Goal: Information Seeking & Learning: Learn about a topic

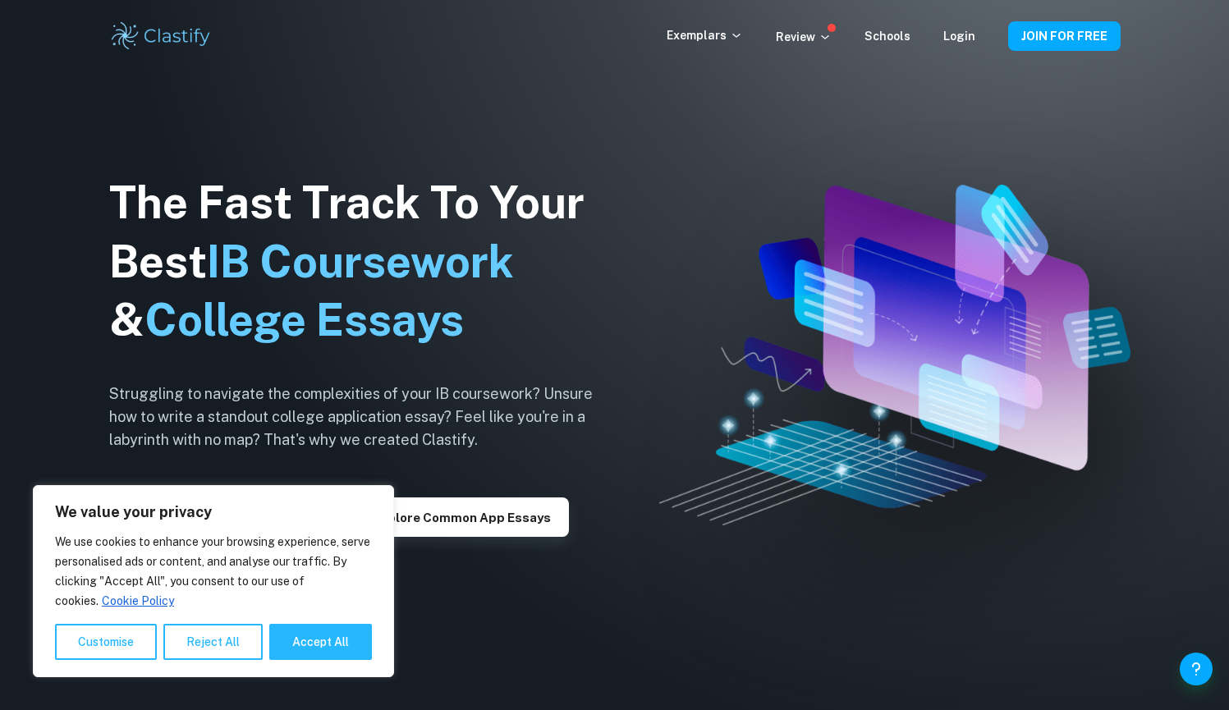
click at [406, 370] on div "The Fast Track To Your Best IB Coursework & College Essays Struggling to naviga…" at bounding box center [363, 356] width 509 height 562
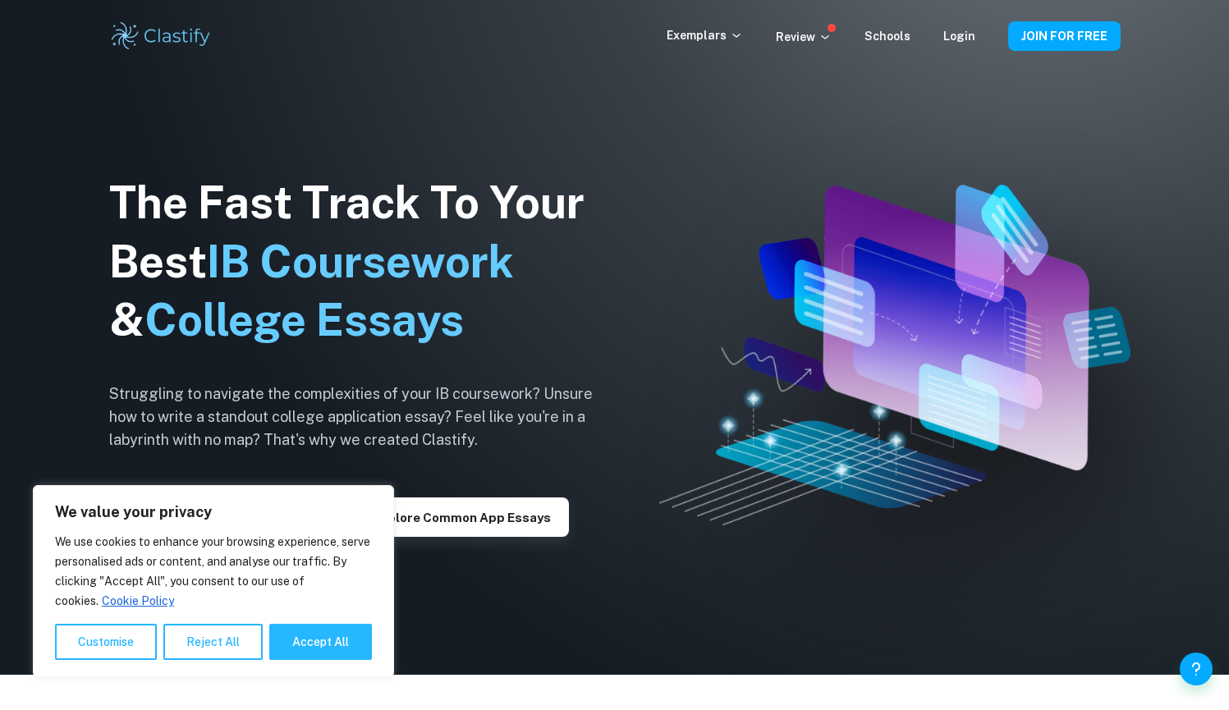
scroll to position [44, 0]
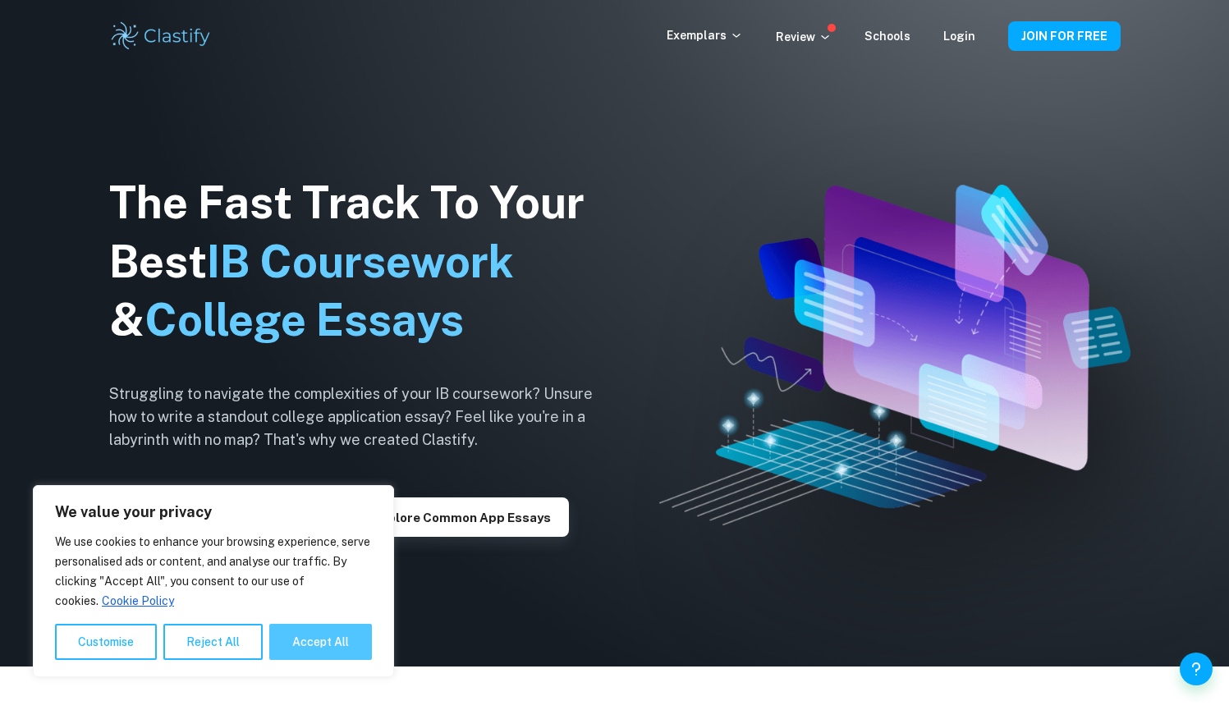
click at [342, 637] on button "Accept All" at bounding box center [320, 642] width 103 height 36
checkbox input "true"
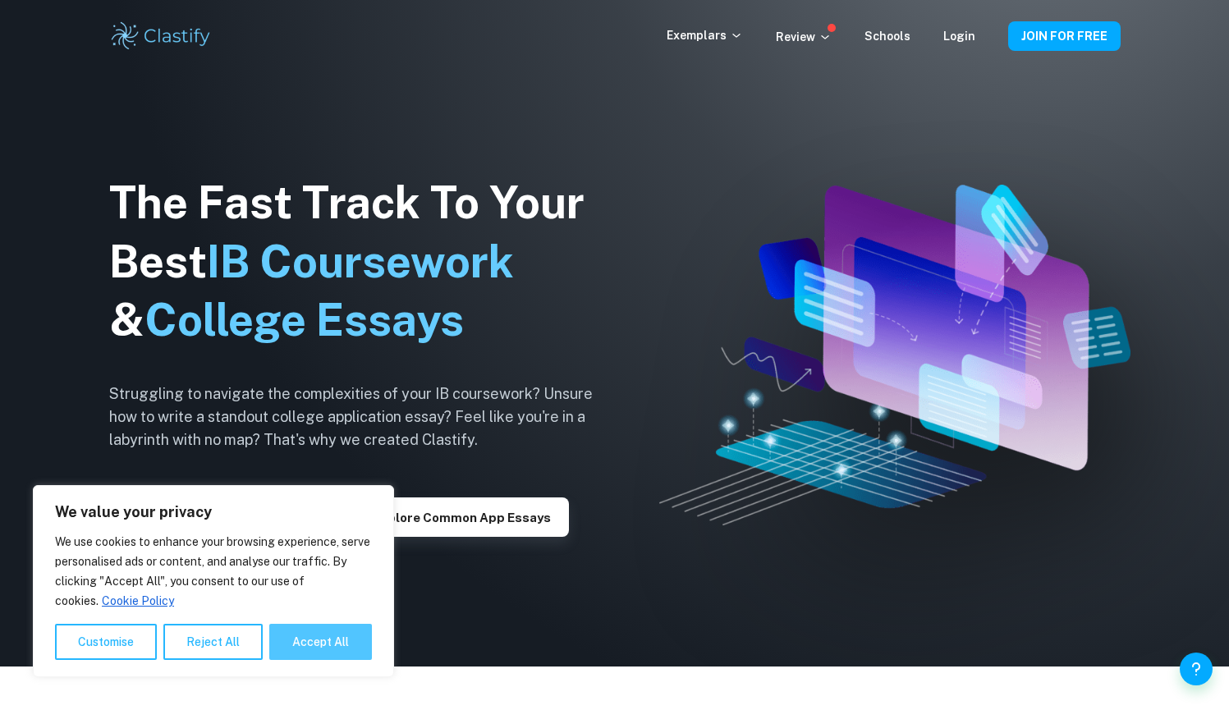
checkbox input "true"
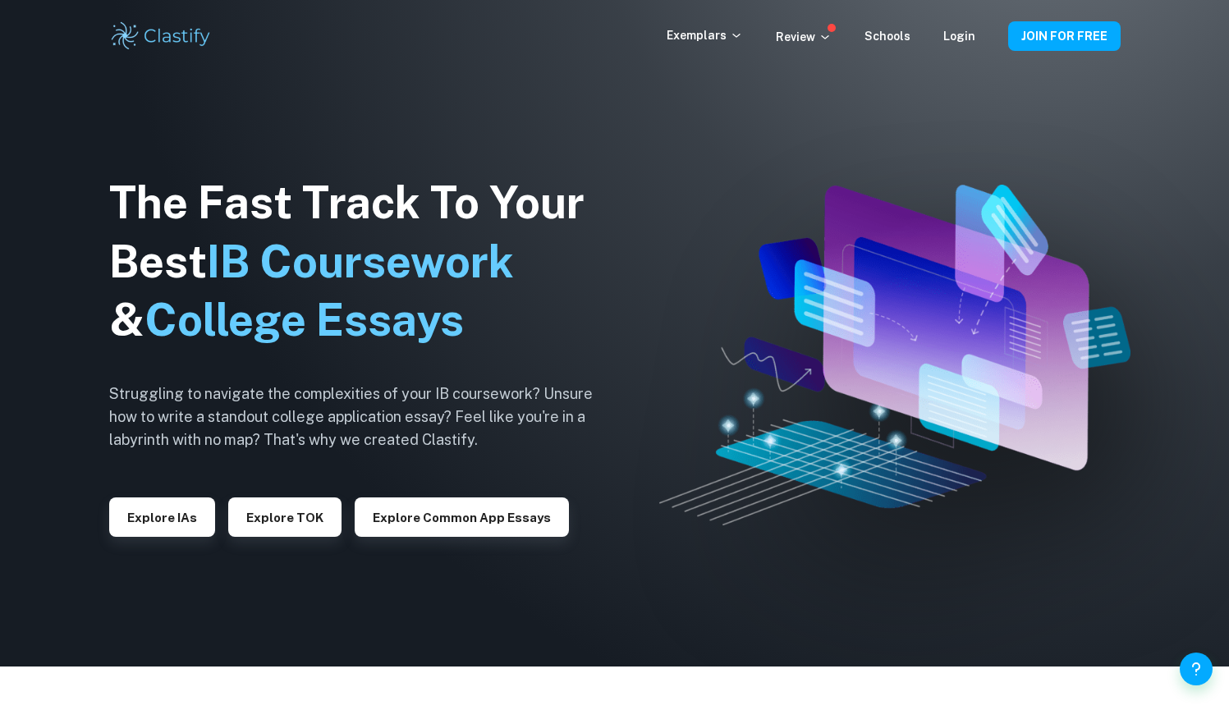
click at [705, 53] on div "Exemplars Review Schools Login JOIN FOR FREE" at bounding box center [614, 36] width 1229 height 72
click at [705, 34] on p "Exemplars" at bounding box center [705, 35] width 76 height 18
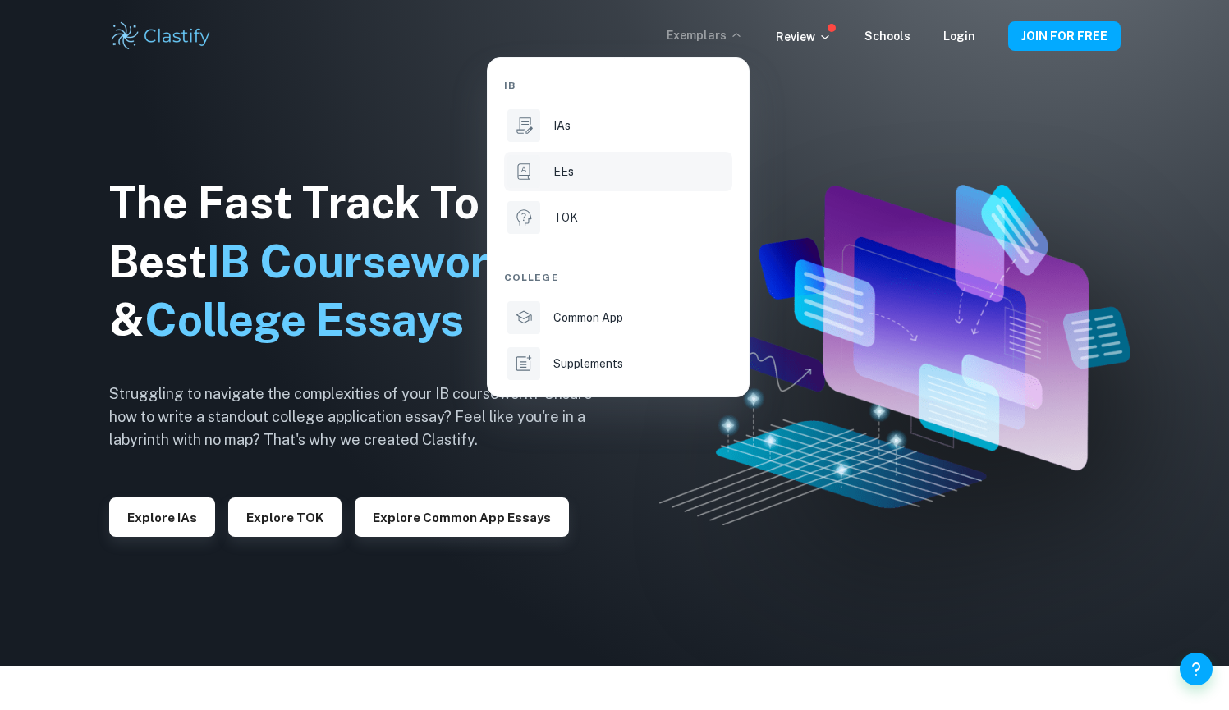
click at [575, 166] on div "EEs" at bounding box center [641, 172] width 176 height 18
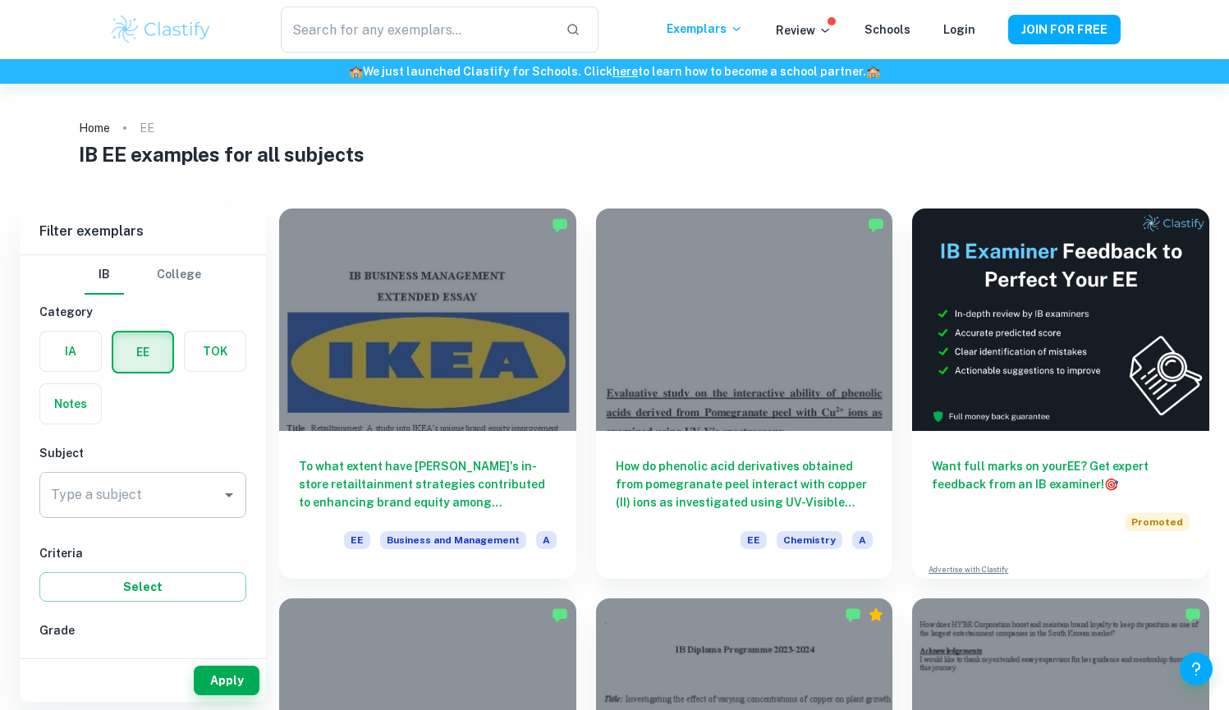
click at [144, 493] on input "Type a subject" at bounding box center [130, 494] width 167 height 31
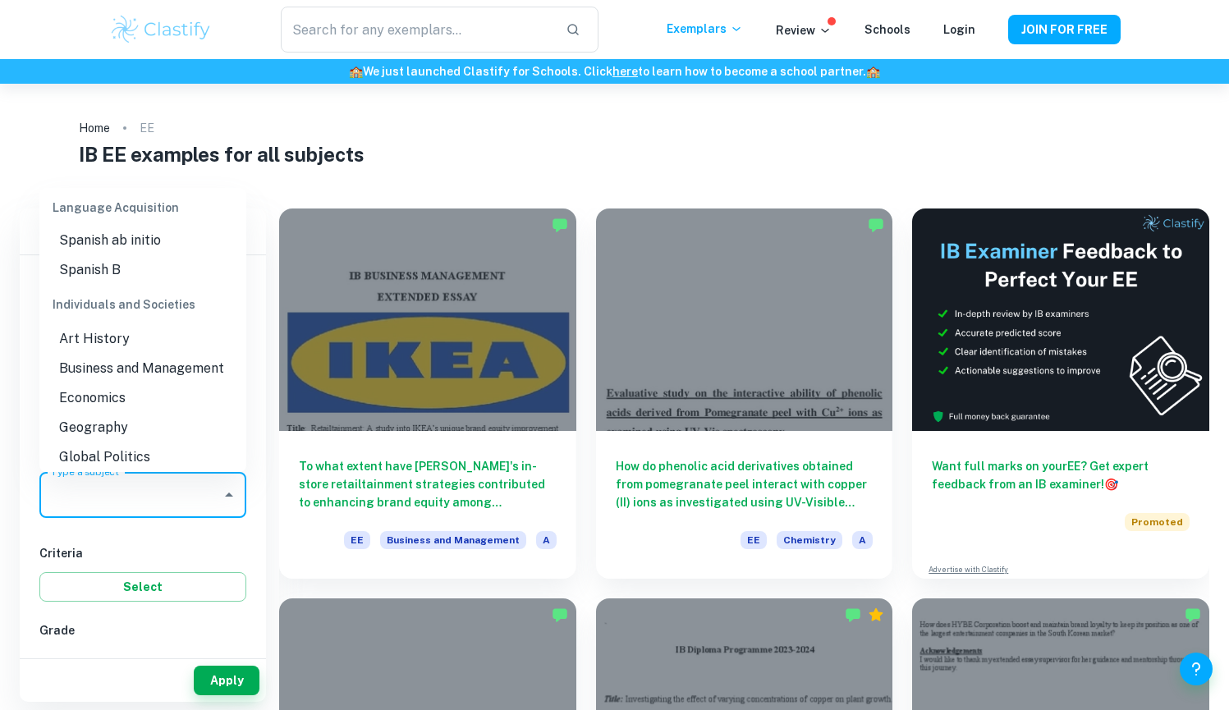
scroll to position [1374, 0]
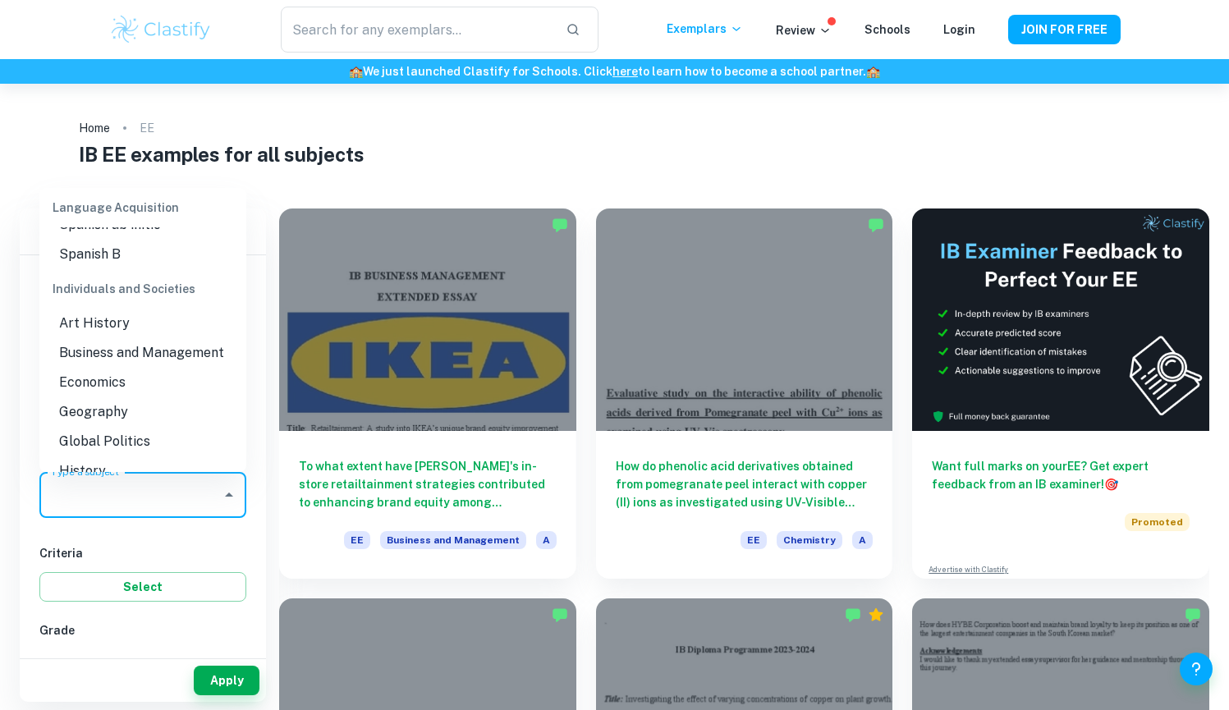
click at [142, 397] on li "Economics" at bounding box center [142, 383] width 207 height 30
type input "Economics"
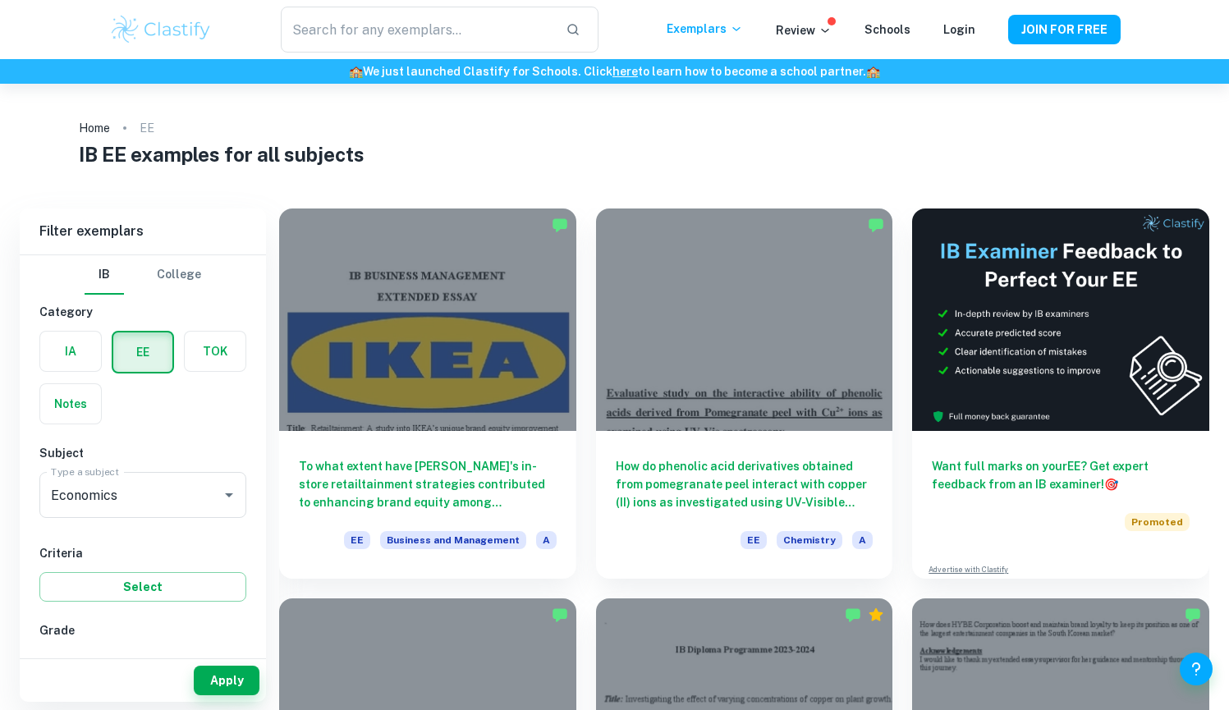
click at [181, 571] on div "Criteria Select" at bounding box center [142, 572] width 207 height 57
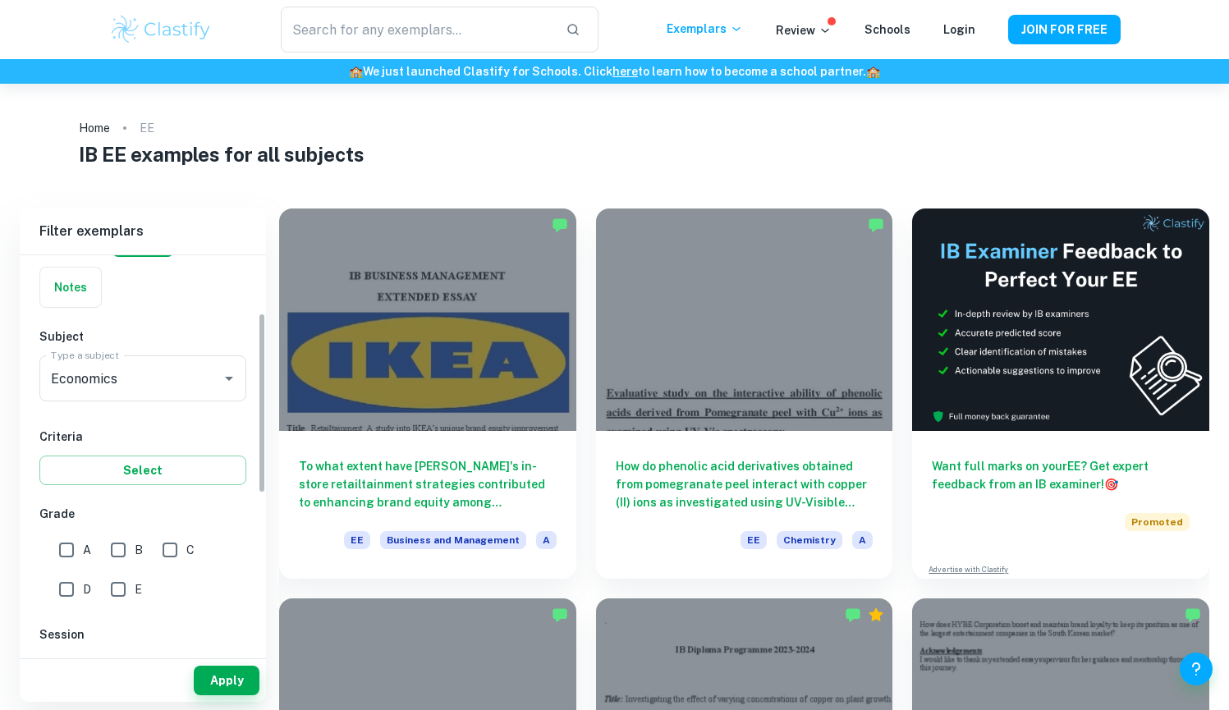
scroll to position [140, 0]
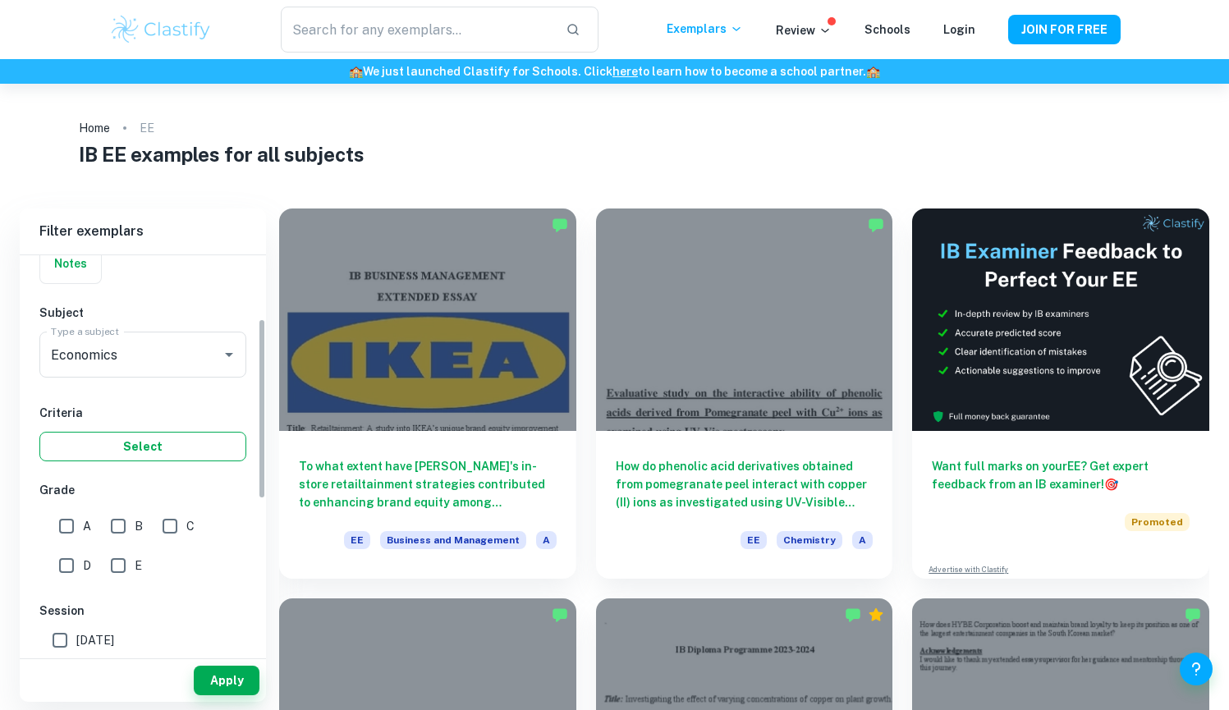
click at [117, 437] on button "Select" at bounding box center [142, 447] width 207 height 30
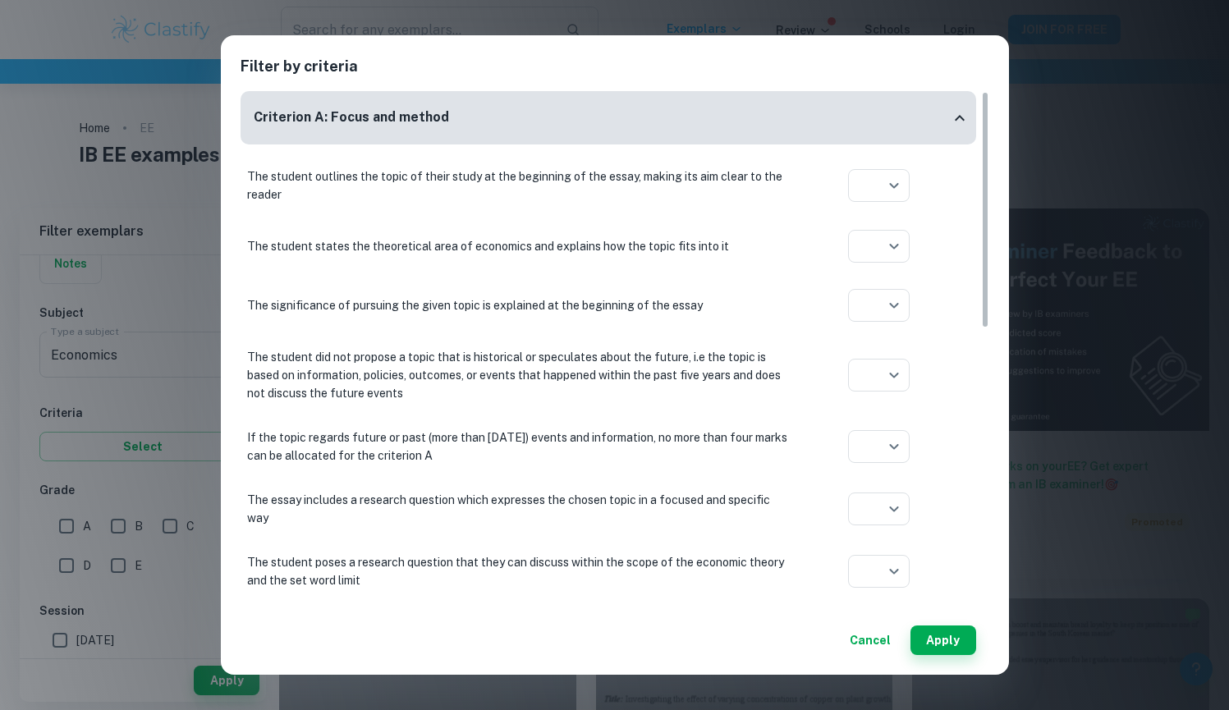
click at [841, 182] on div "​ Aplication year" at bounding box center [879, 185] width 181 height 33
click at [858, 182] on body "We value your privacy We use cookies to enhance your browsing experience, serve…" at bounding box center [614, 439] width 1229 height 710
click at [882, 186] on div at bounding box center [614, 355] width 1229 height 710
click at [891, 638] on button "Cancel" at bounding box center [870, 641] width 54 height 30
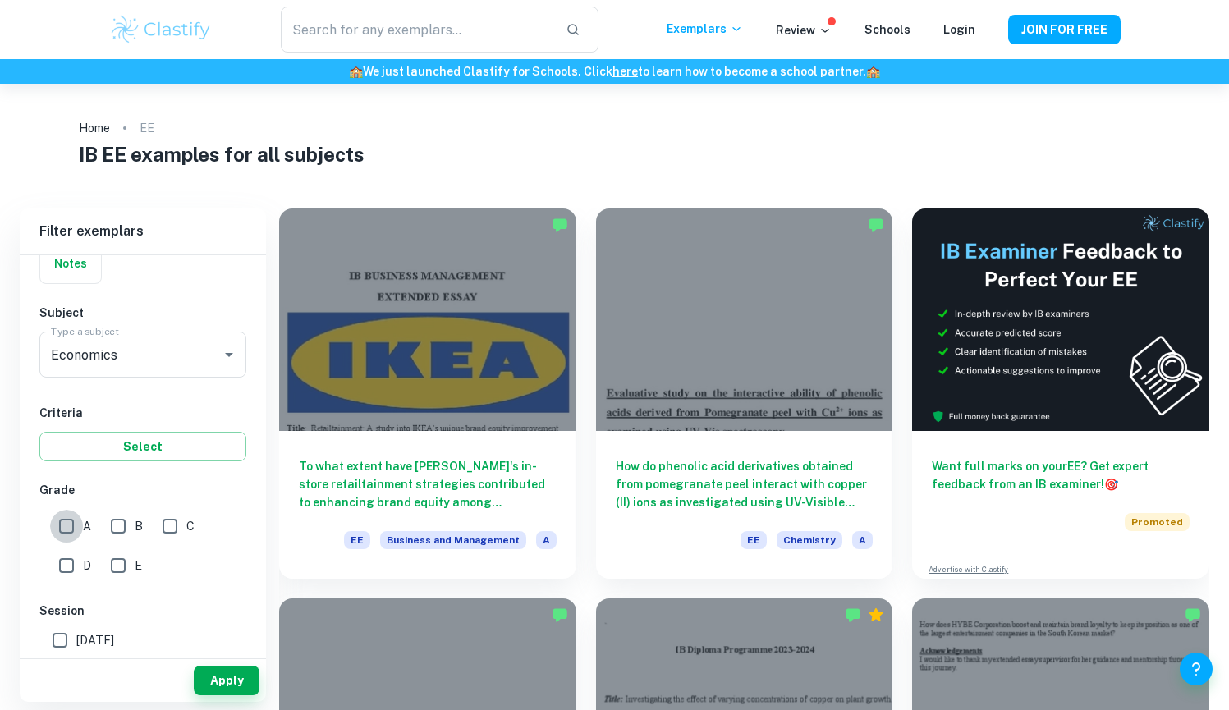
click at [65, 524] on input "A" at bounding box center [66, 526] width 33 height 33
checkbox input "true"
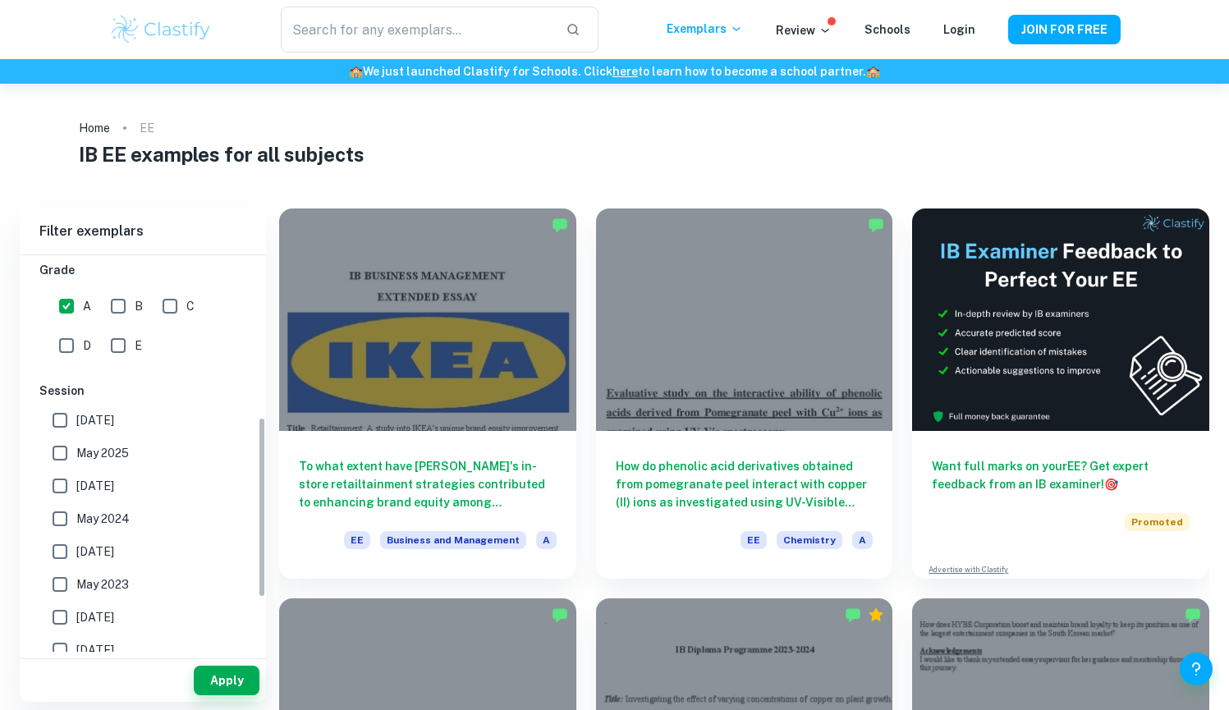
scroll to position [362, 0]
click at [232, 675] on button "Apply" at bounding box center [227, 681] width 66 height 30
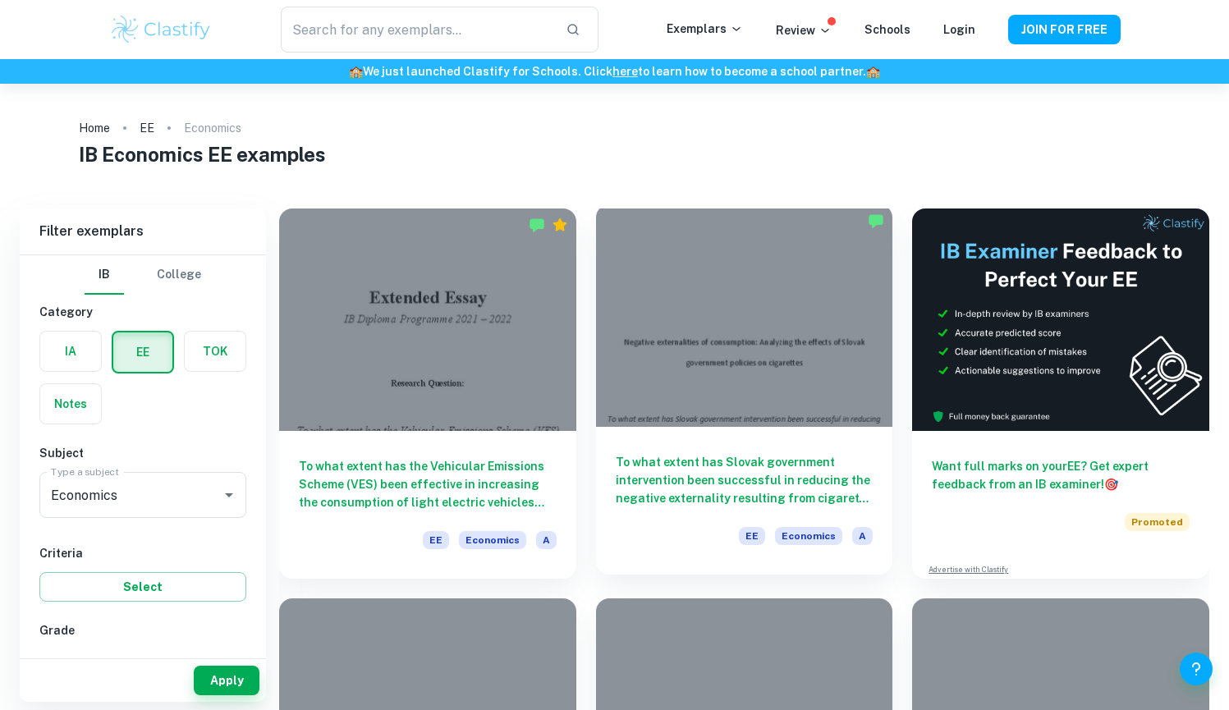
click at [688, 451] on div "To what extent has Slovak government intervention been successful in reducing t…" at bounding box center [744, 501] width 297 height 148
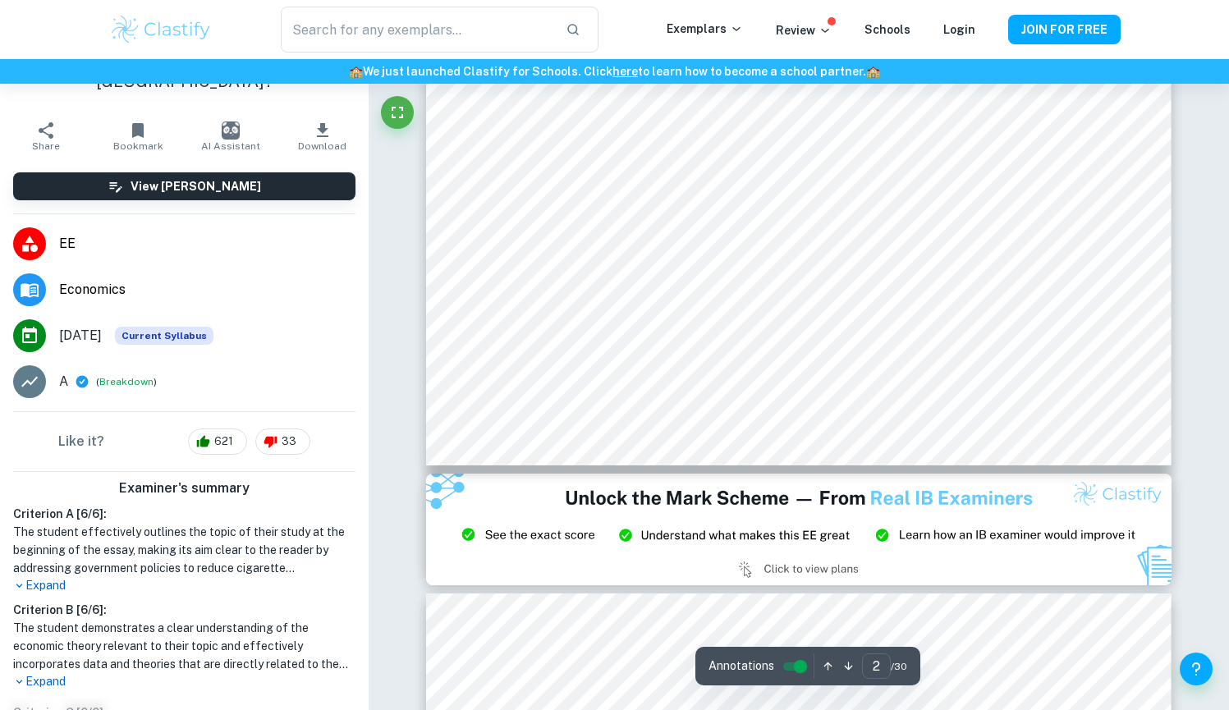
scroll to position [1987, 1]
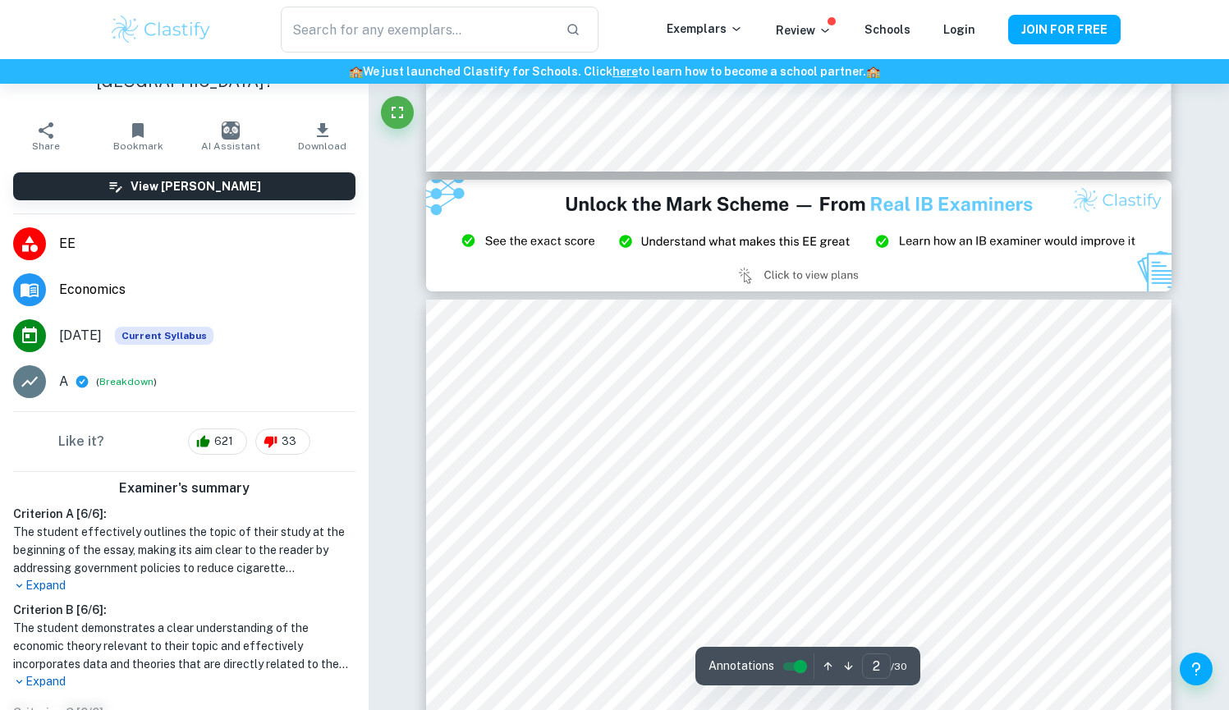
type input "3"
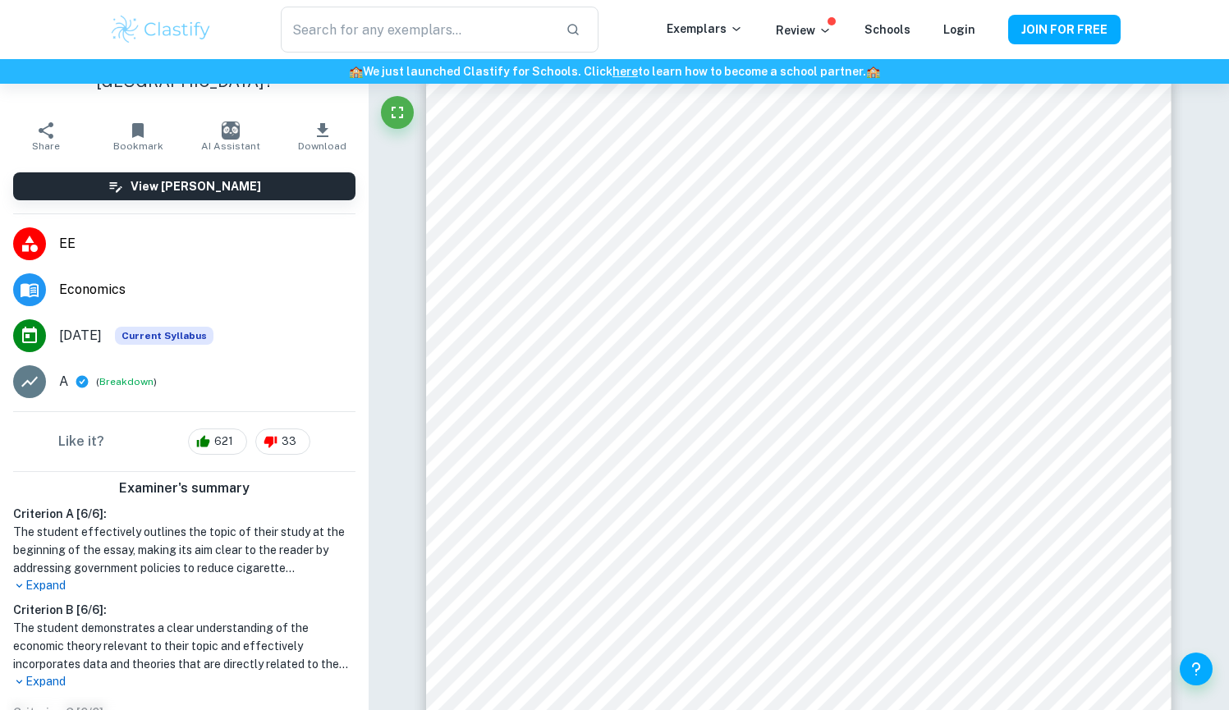
scroll to position [2241, 0]
